Goal: Use online tool/utility: Use online tool/utility

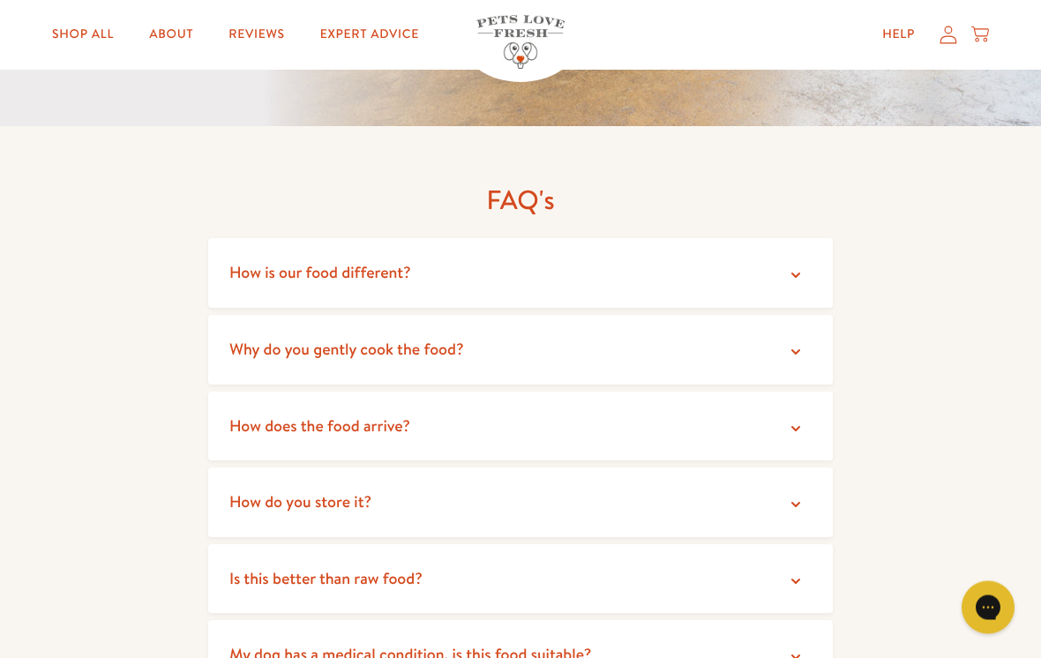
scroll to position [2989, 0]
click at [798, 343] on icon at bounding box center [796, 352] width 18 height 18
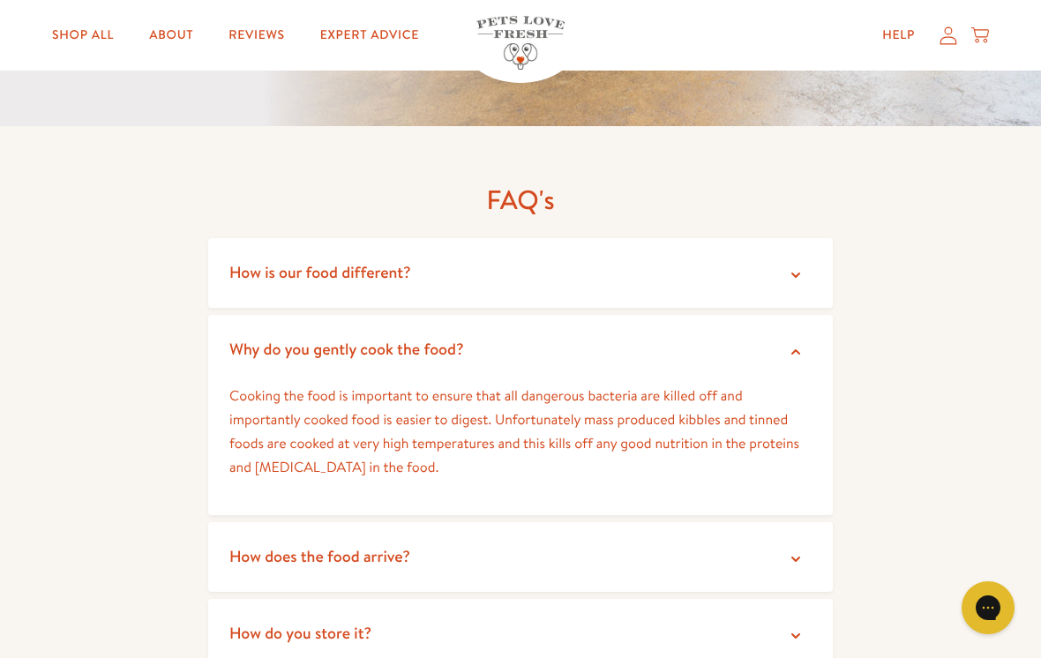
click at [798, 267] on icon at bounding box center [796, 276] width 18 height 18
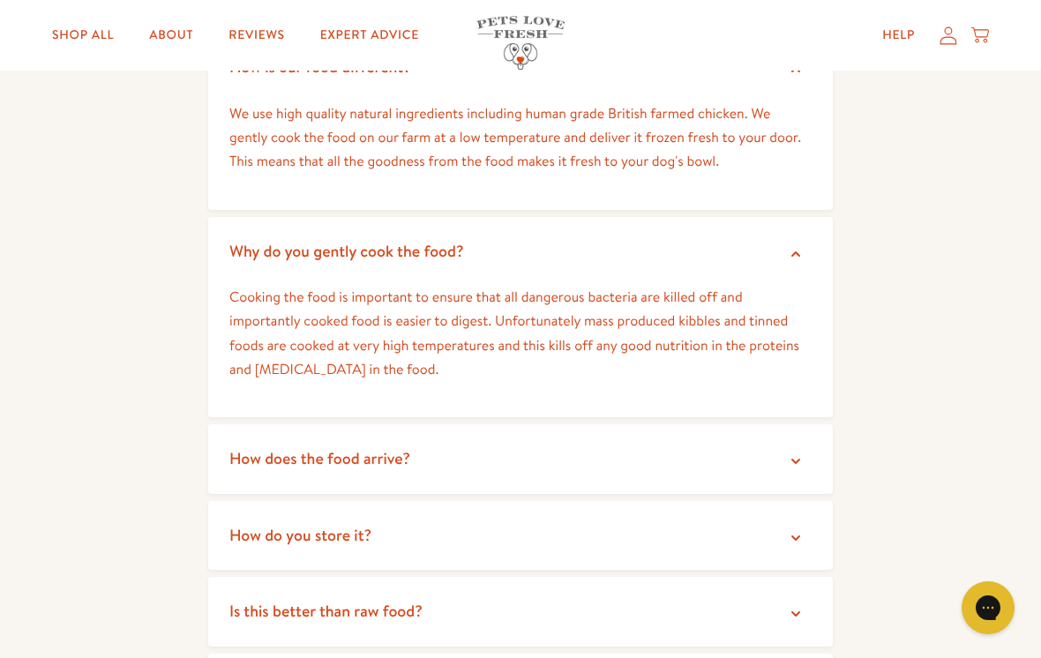
scroll to position [3218, 0]
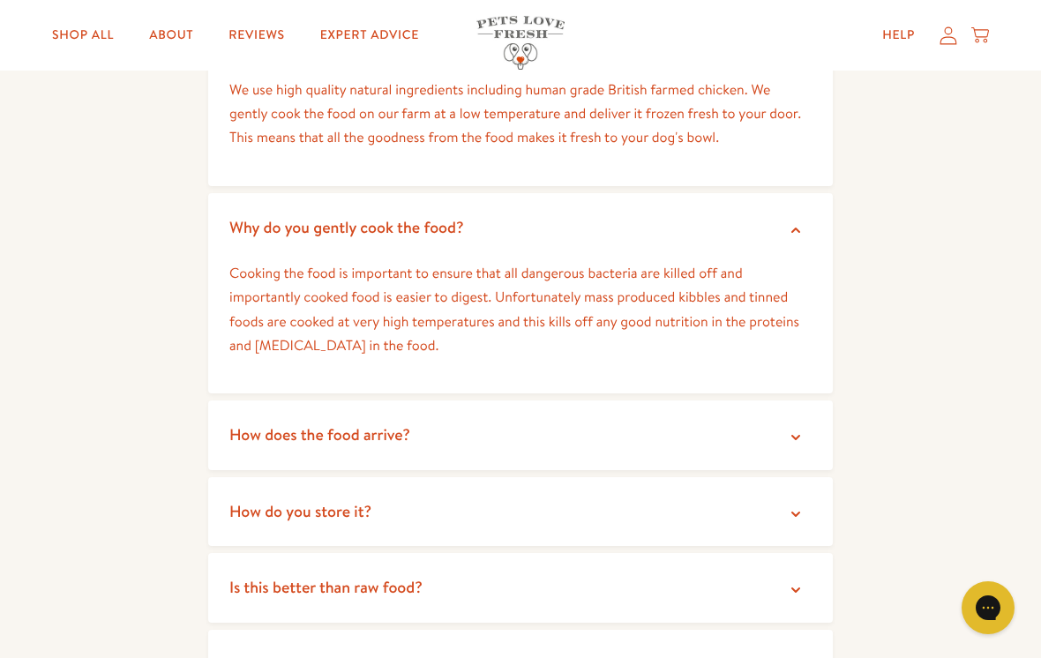
click at [802, 429] on icon at bounding box center [796, 438] width 18 height 18
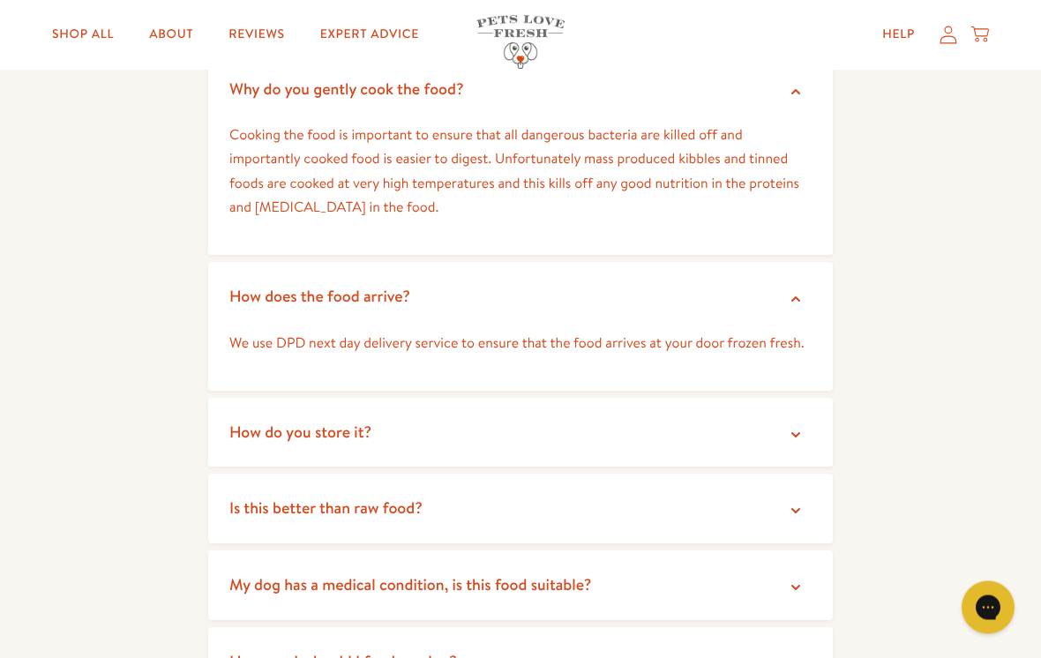
scroll to position [3358, 0]
click at [793, 425] on icon at bounding box center [796, 434] width 18 height 18
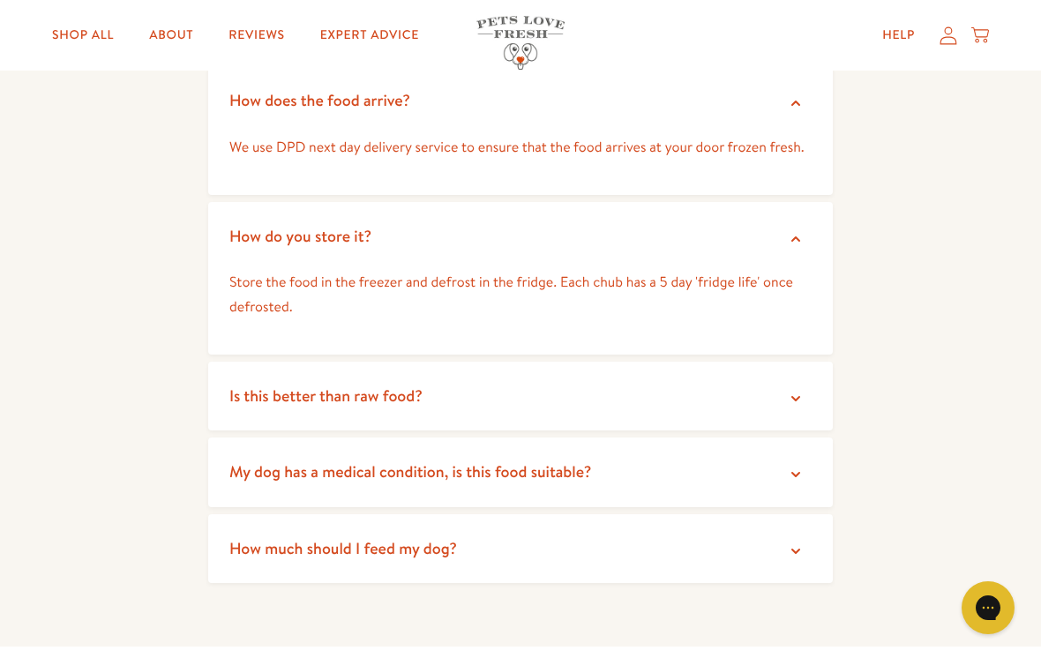
scroll to position [3571, 0]
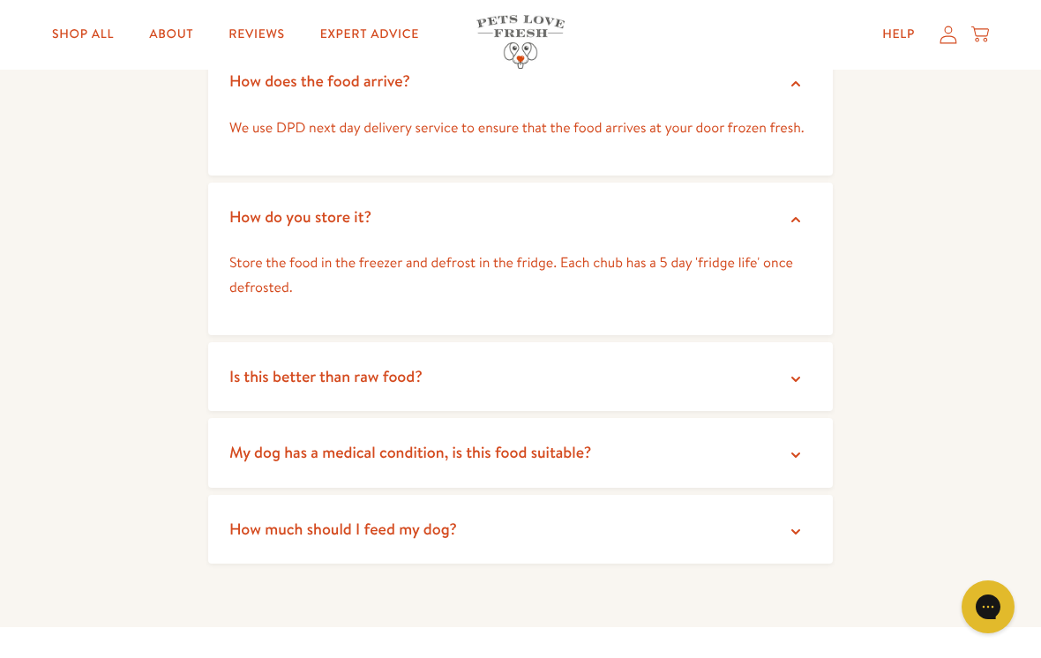
click at [800, 372] on icon at bounding box center [796, 381] width 18 height 18
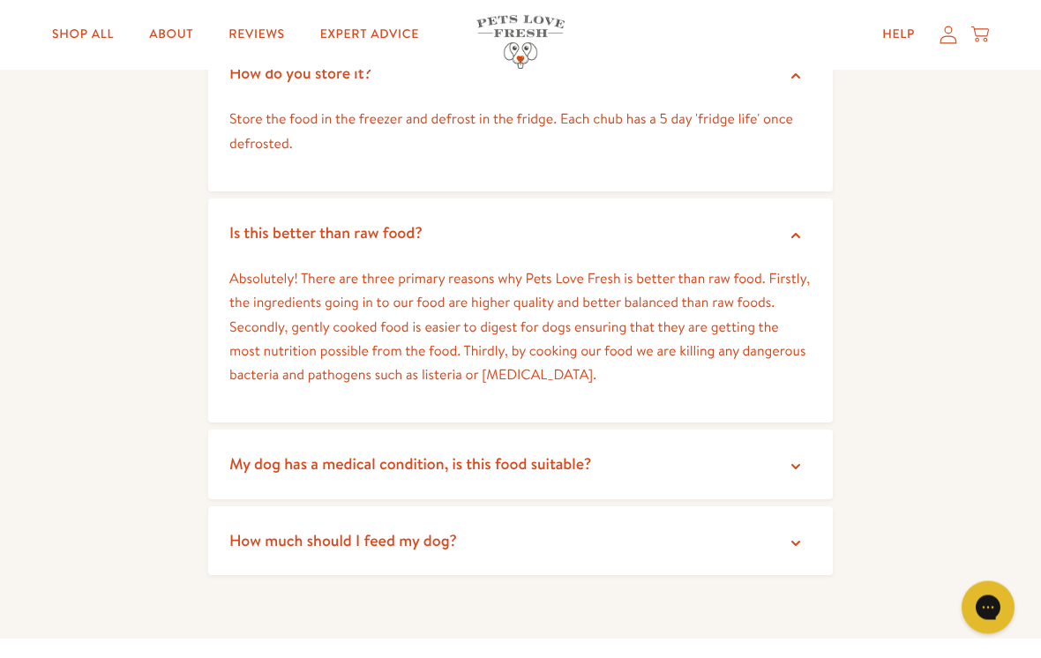
scroll to position [3717, 0]
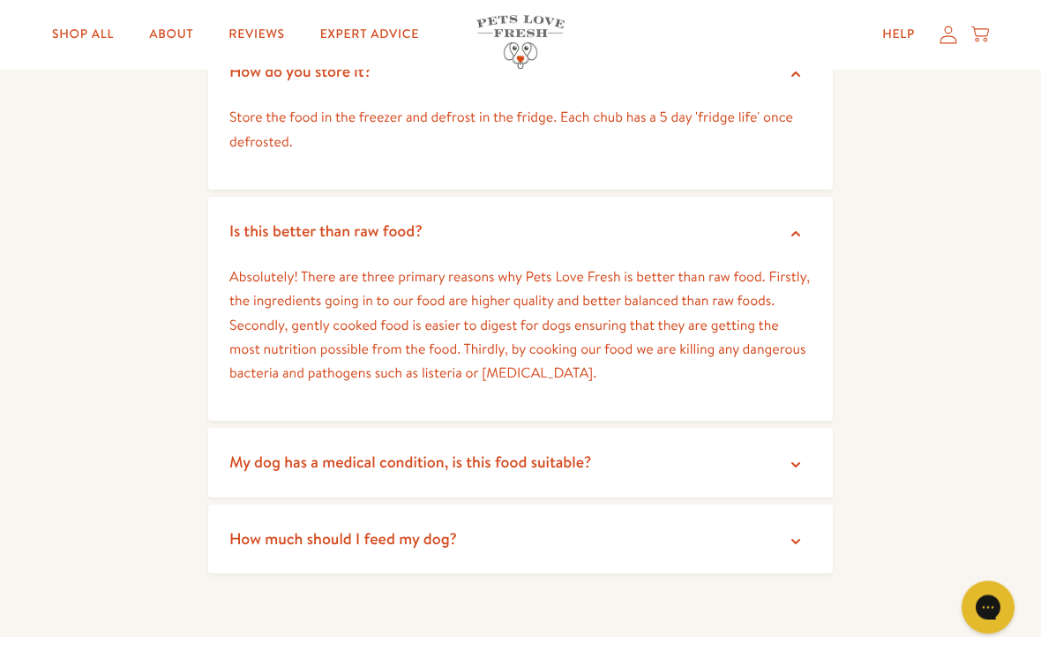
click at [800, 457] on icon at bounding box center [796, 466] width 18 height 18
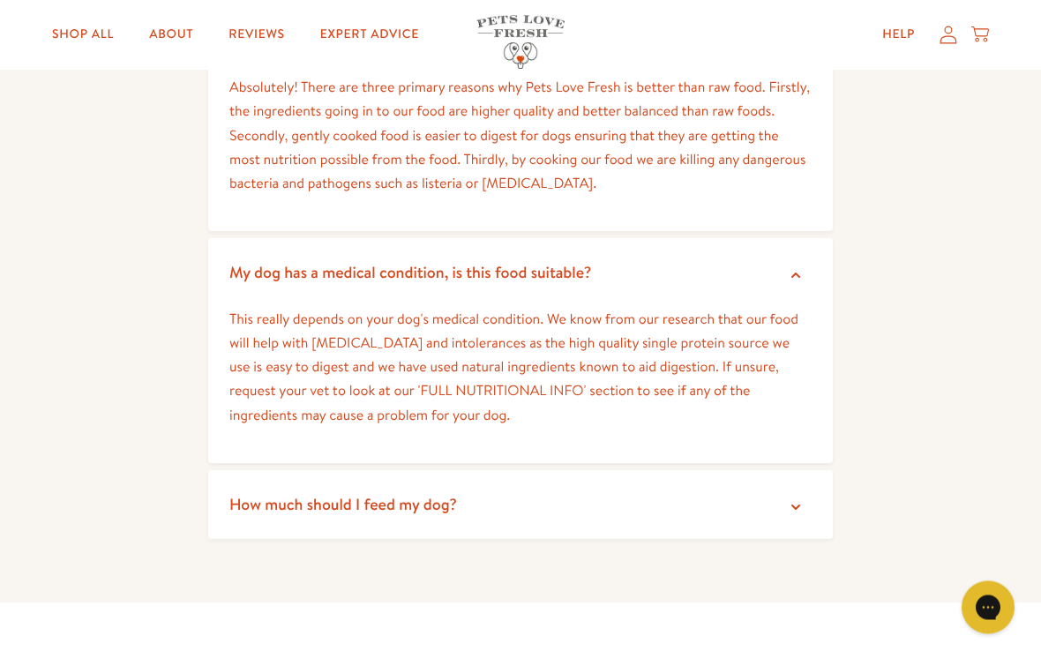
scroll to position [3908, 0]
click at [800, 505] on icon at bounding box center [796, 507] width 9 height 5
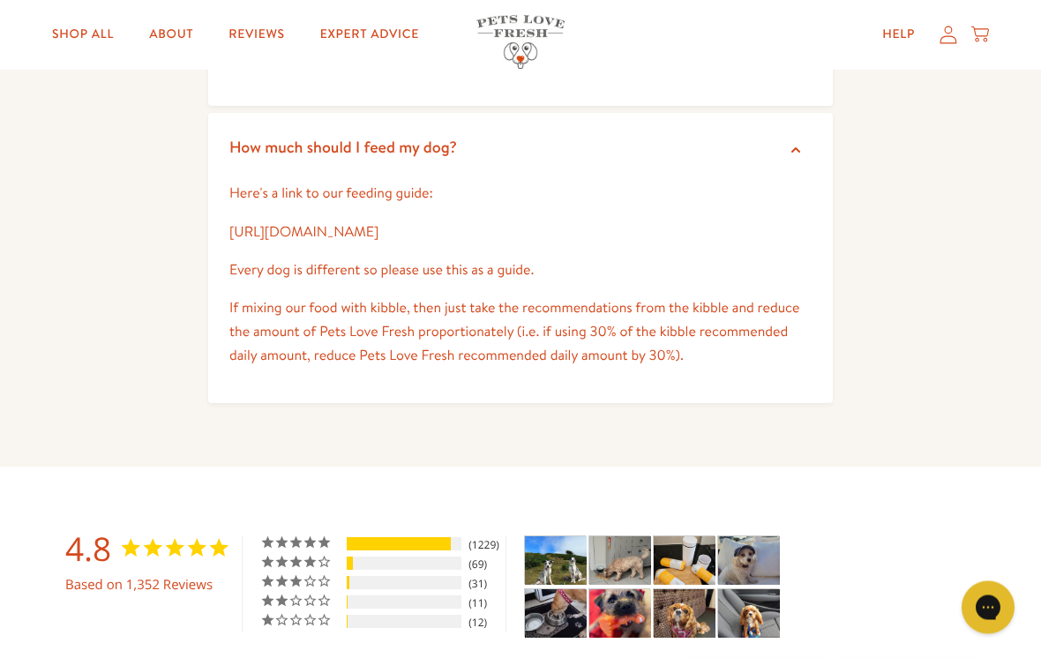
scroll to position [4265, 0]
click at [379, 222] on link "[URL][DOMAIN_NAME]" at bounding box center [303, 231] width 149 height 19
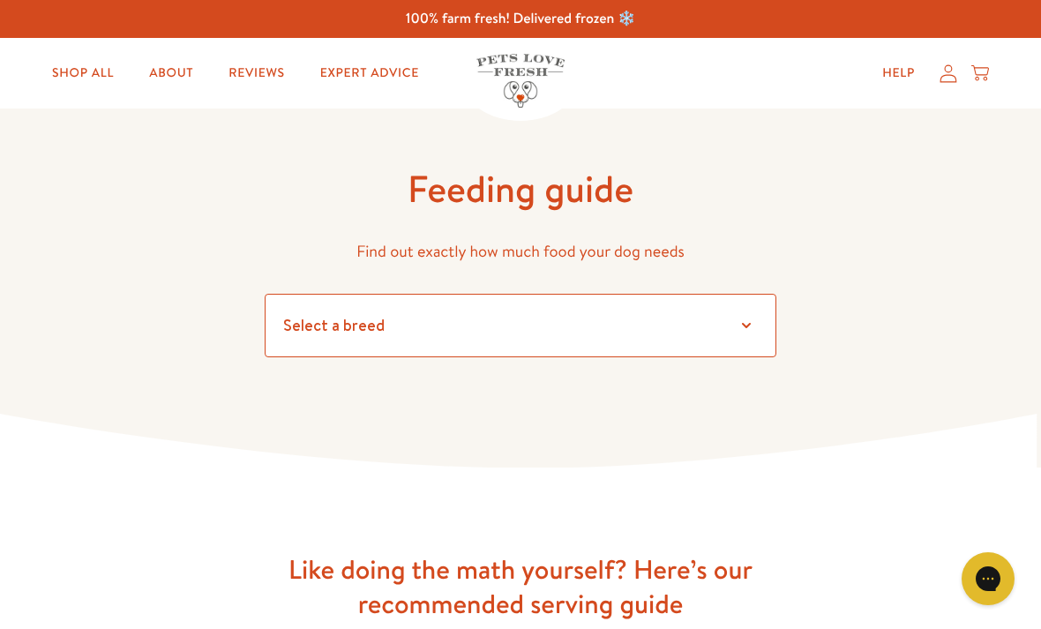
click at [752, 329] on select "Select a breed Affenpinscher Afghan hound Airedale terrier Akita Alaskan Malamu…" at bounding box center [521, 326] width 512 height 64
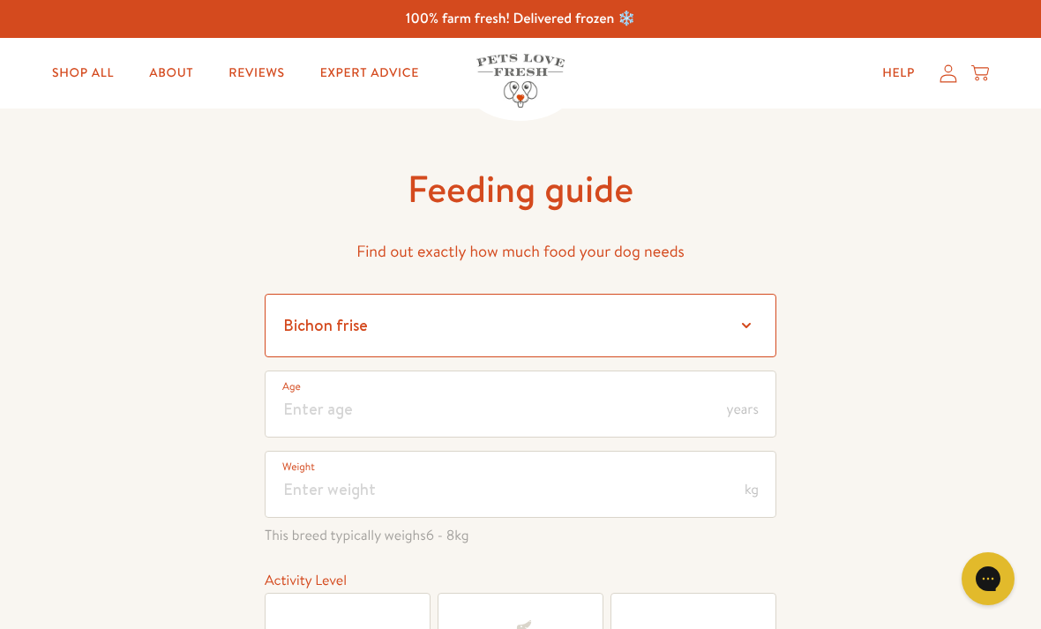
click at [733, 329] on select "Select a breed Affenpinscher Afghan hound Airedale terrier Akita Alaskan Malamu…" at bounding box center [521, 326] width 512 height 64
click at [745, 327] on select "Select a breed Affenpinscher Afghan hound Airedale terrier Akita Alaskan Malamu…" at bounding box center [521, 326] width 512 height 64
select select "8"
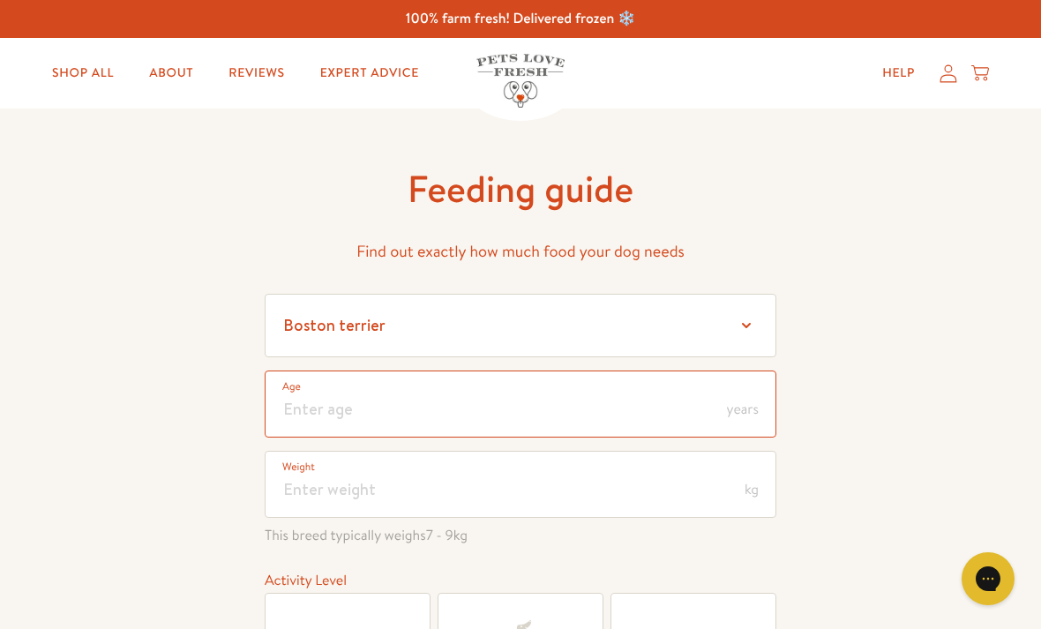
click at [524, 414] on input "number" at bounding box center [521, 404] width 512 height 67
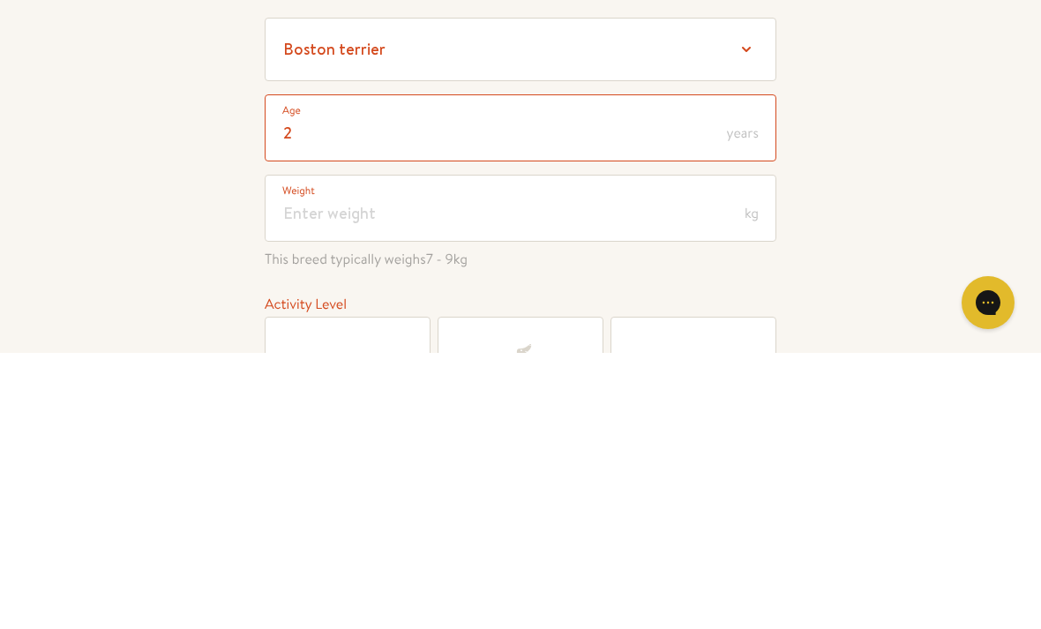
type input "2"
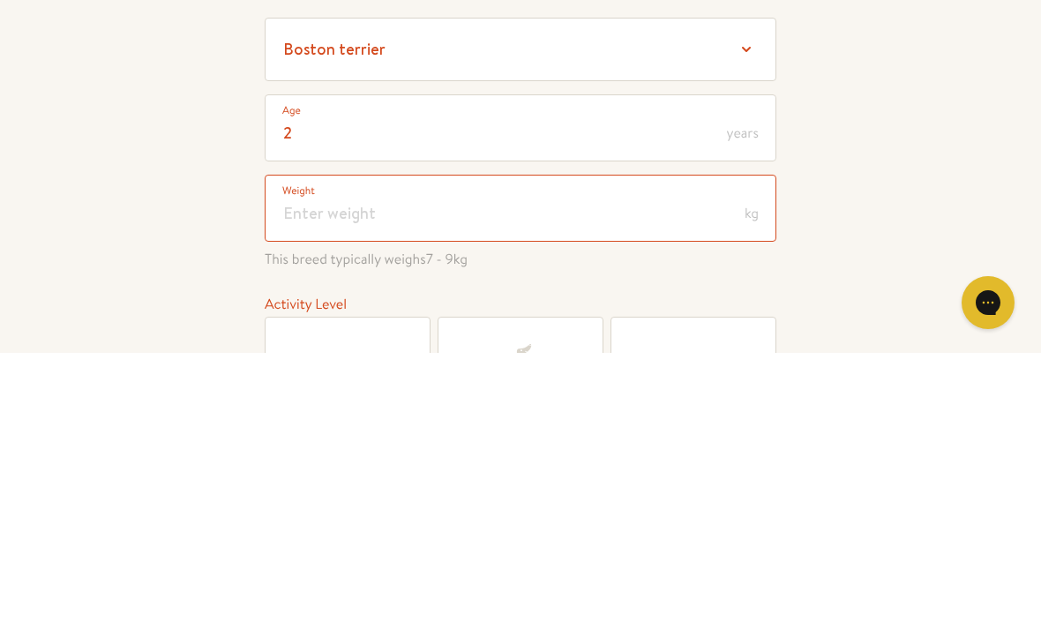
click at [401, 451] on input "number" at bounding box center [521, 484] width 512 height 67
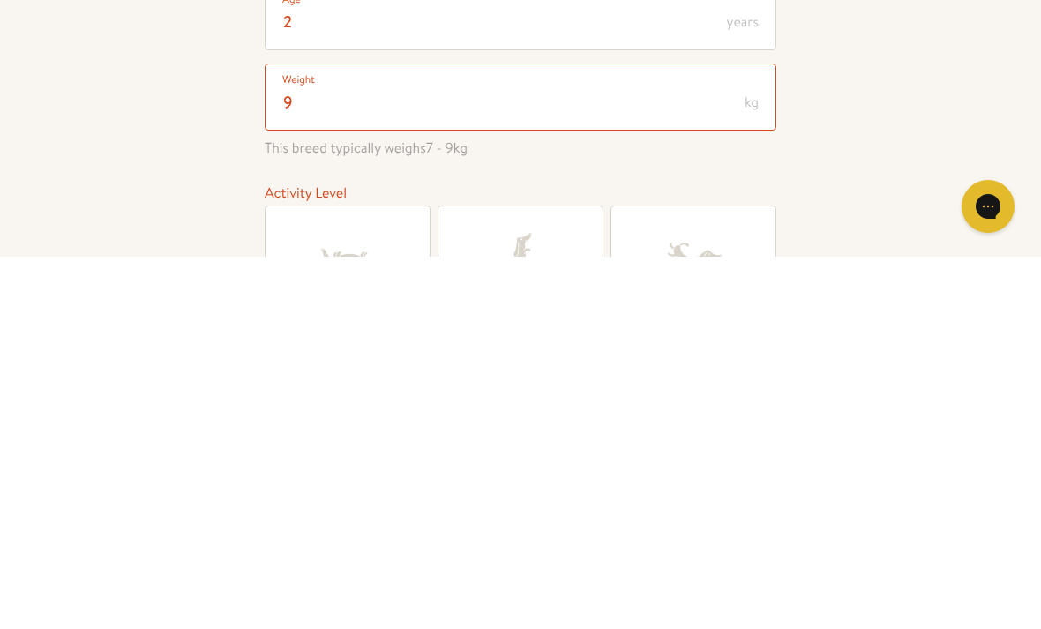
type input "9"
click at [0, 0] on input "Lazy" at bounding box center [0, 0] width 0 height 0
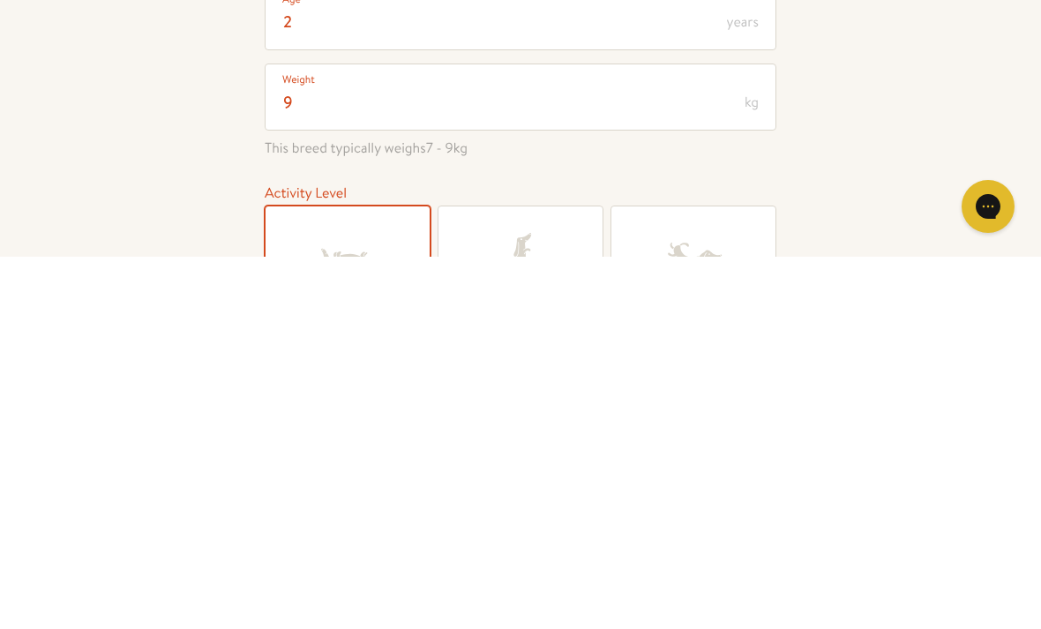
scroll to position [388, 0]
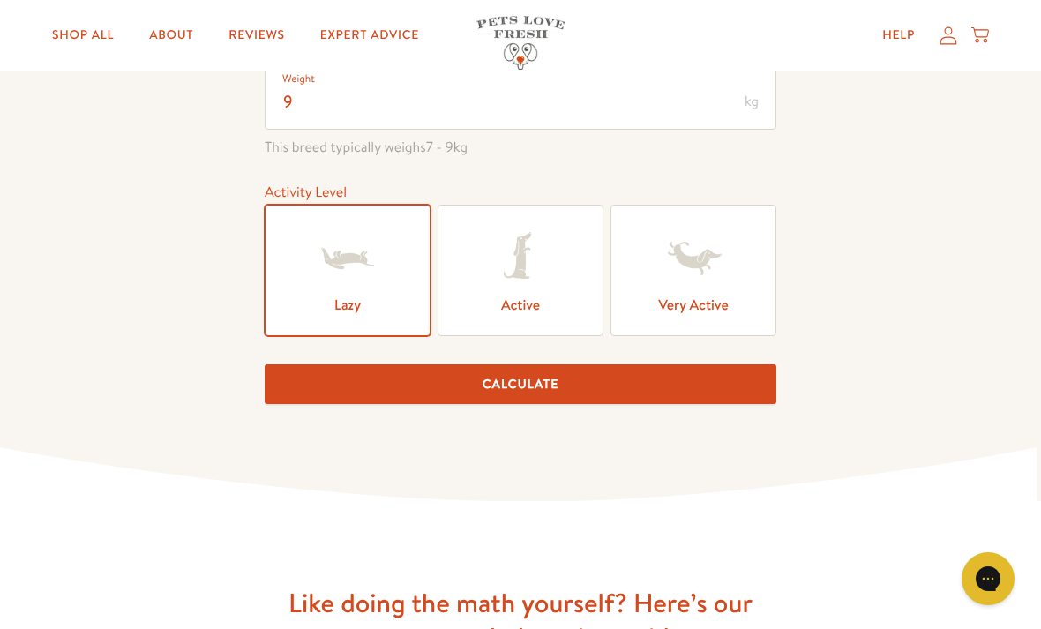
click at [553, 394] on button "Calculate" at bounding box center [521, 384] width 512 height 40
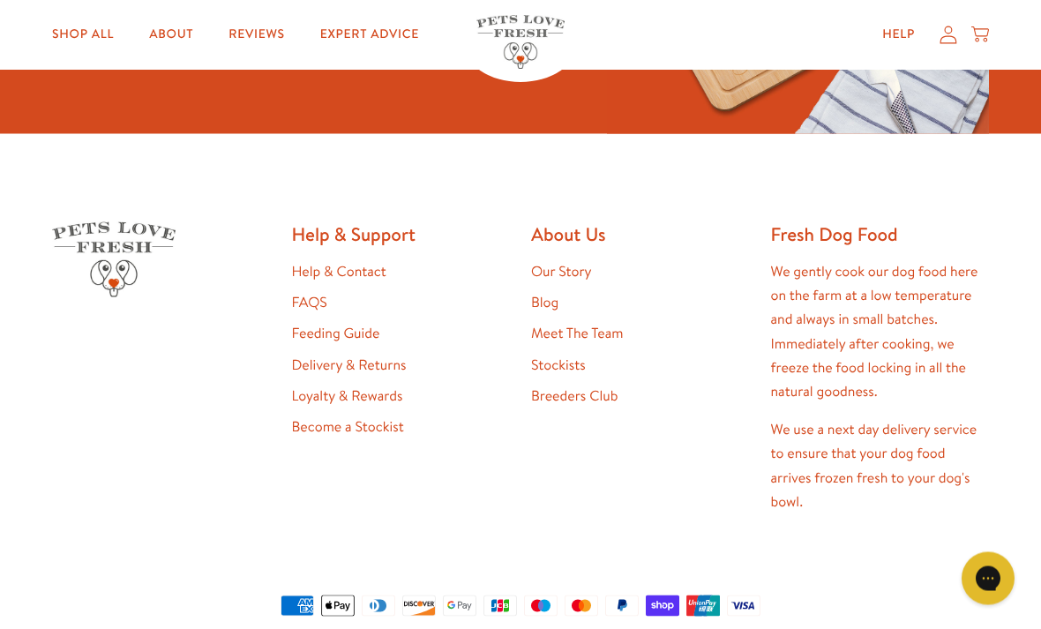
scroll to position [2608, 0]
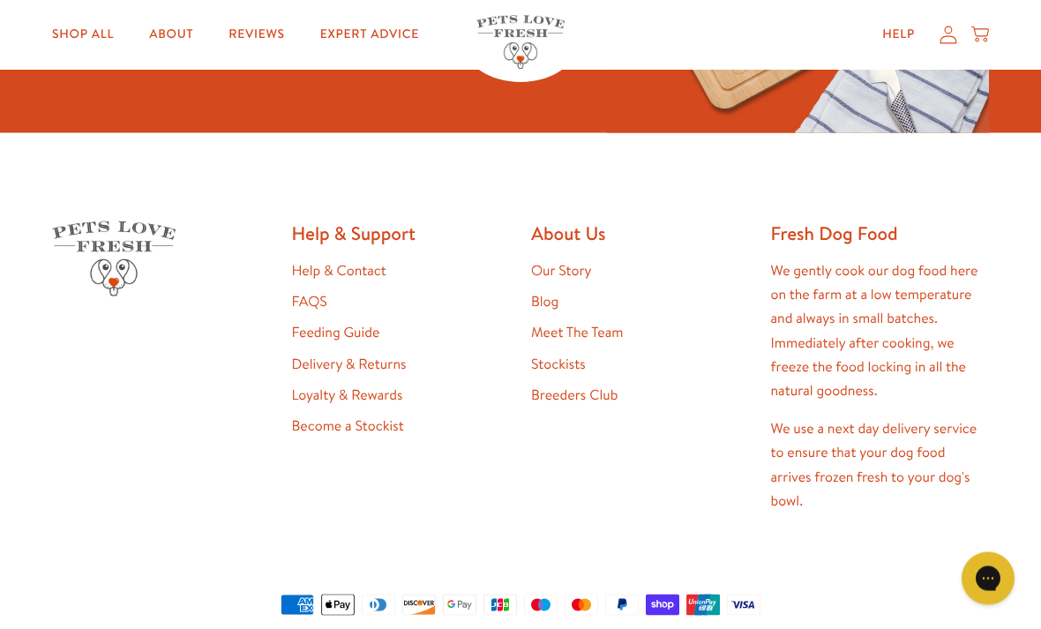
click at [570, 373] on link "Stockists" at bounding box center [558, 364] width 55 height 19
